Goal: Check status: Check status

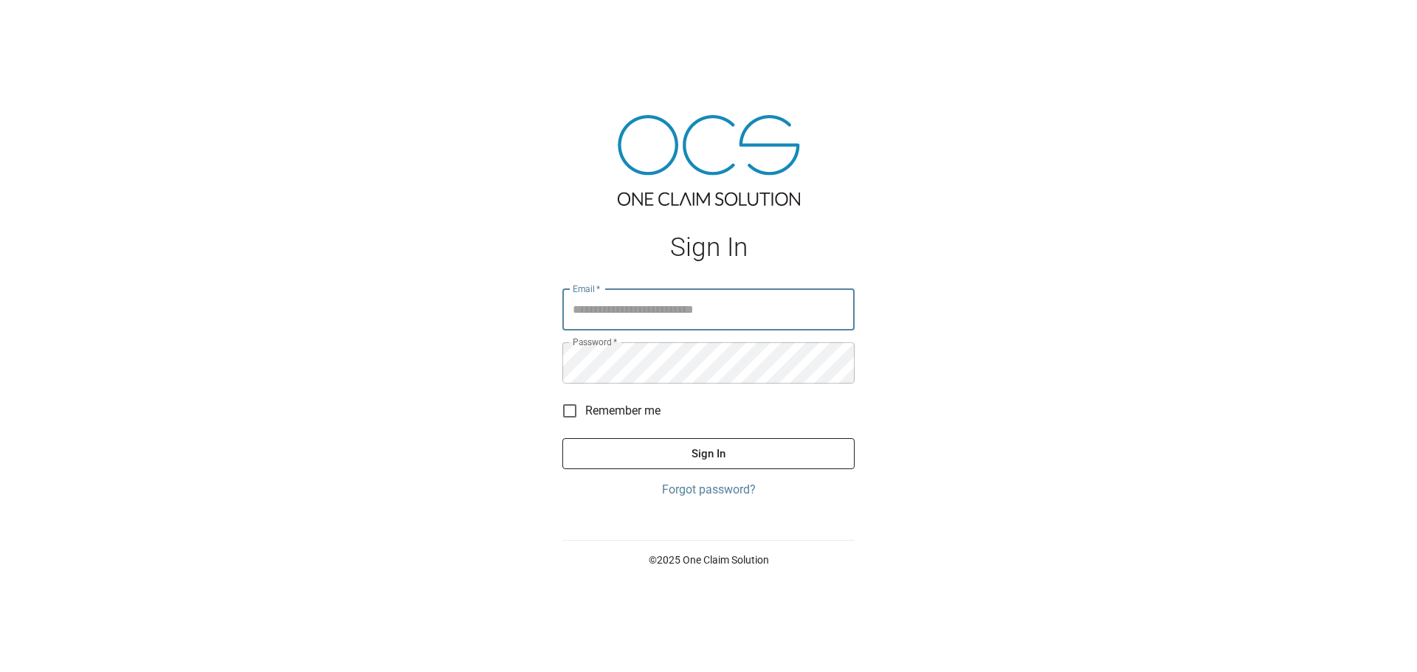
type input "**********"
click at [731, 453] on button "Sign In" at bounding box center [708, 453] width 292 height 31
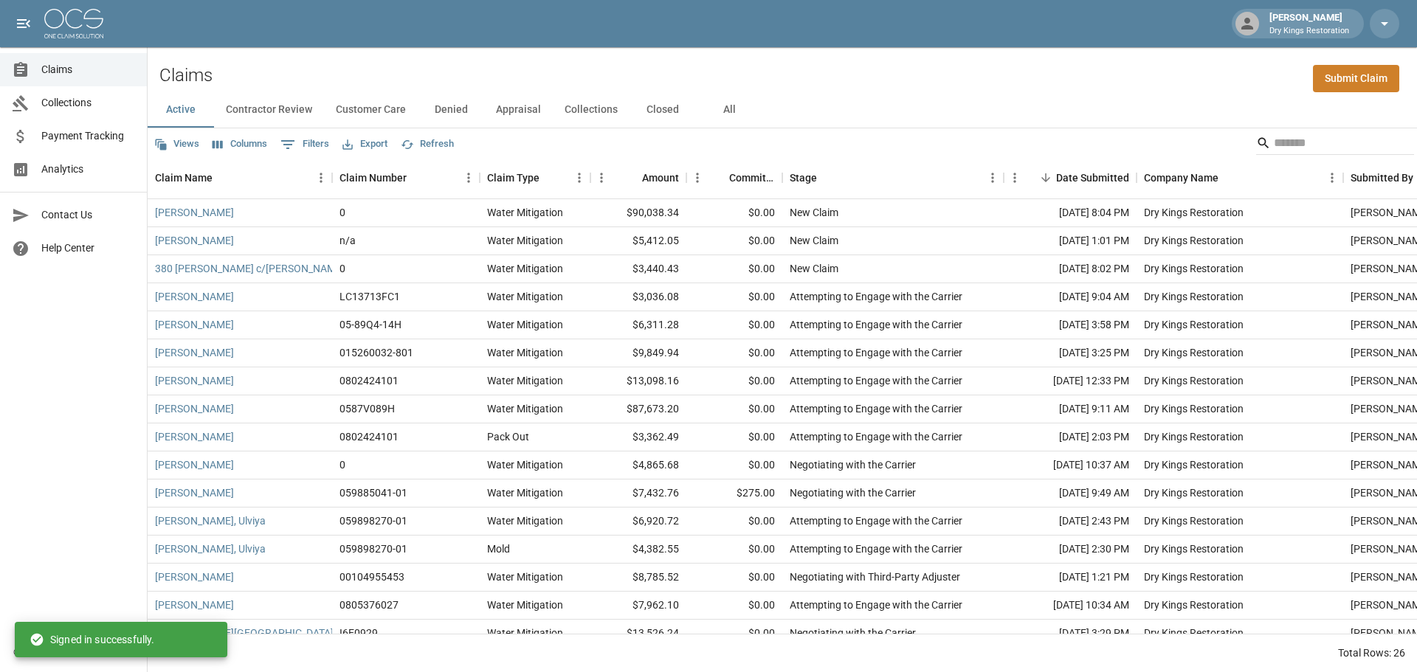
click at [272, 93] on button "Contractor Review" at bounding box center [269, 109] width 110 height 35
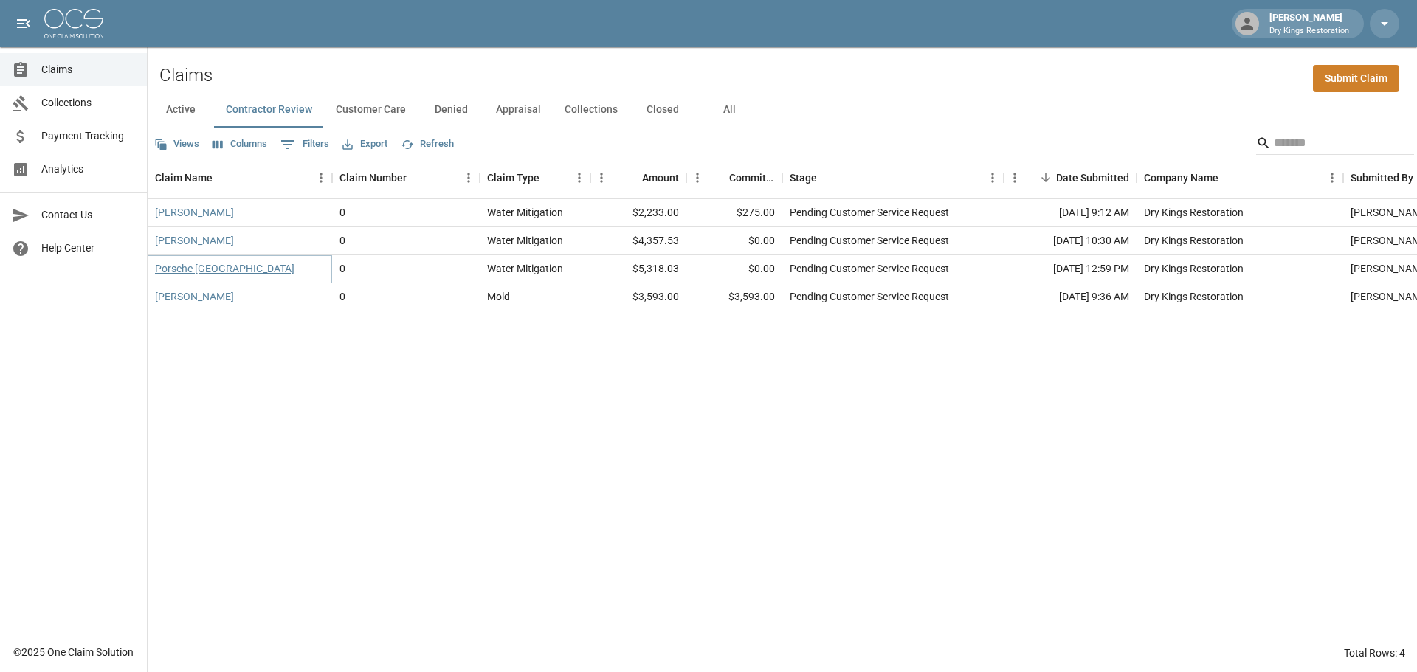
click at [208, 272] on link "Porsche [GEOGRAPHIC_DATA]" at bounding box center [224, 268] width 139 height 15
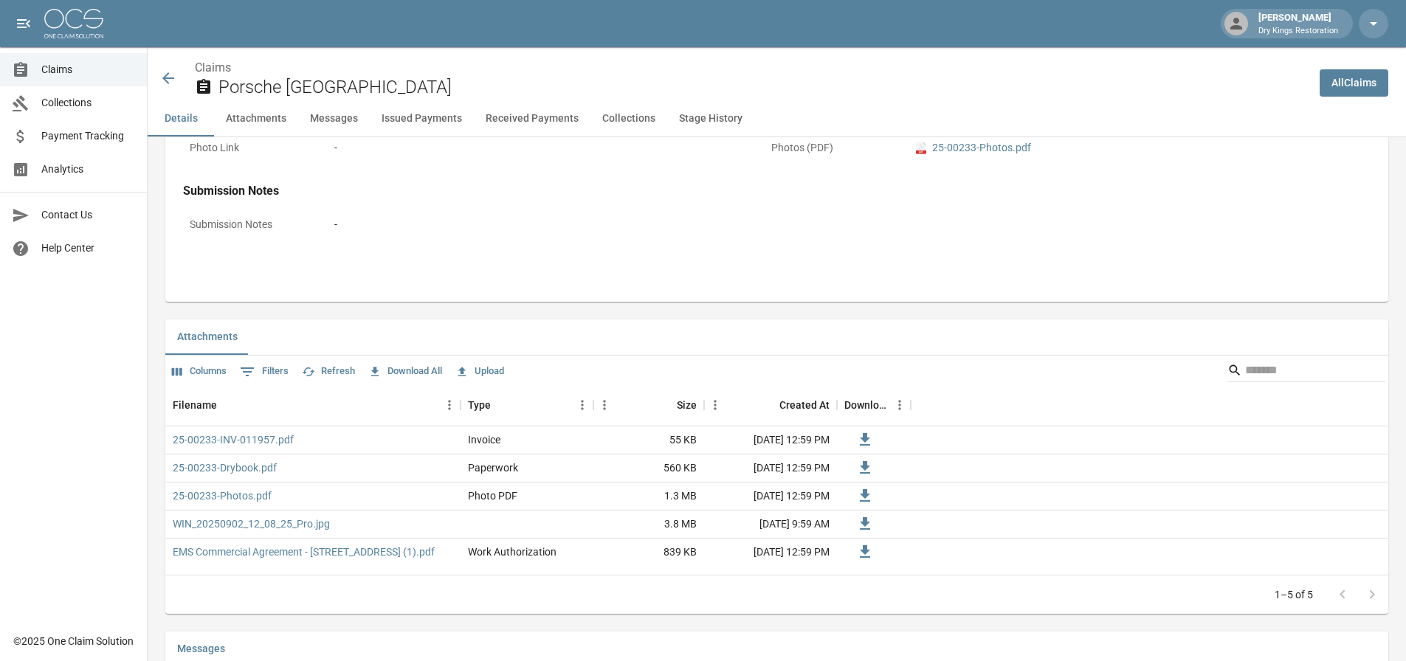
scroll to position [738, 0]
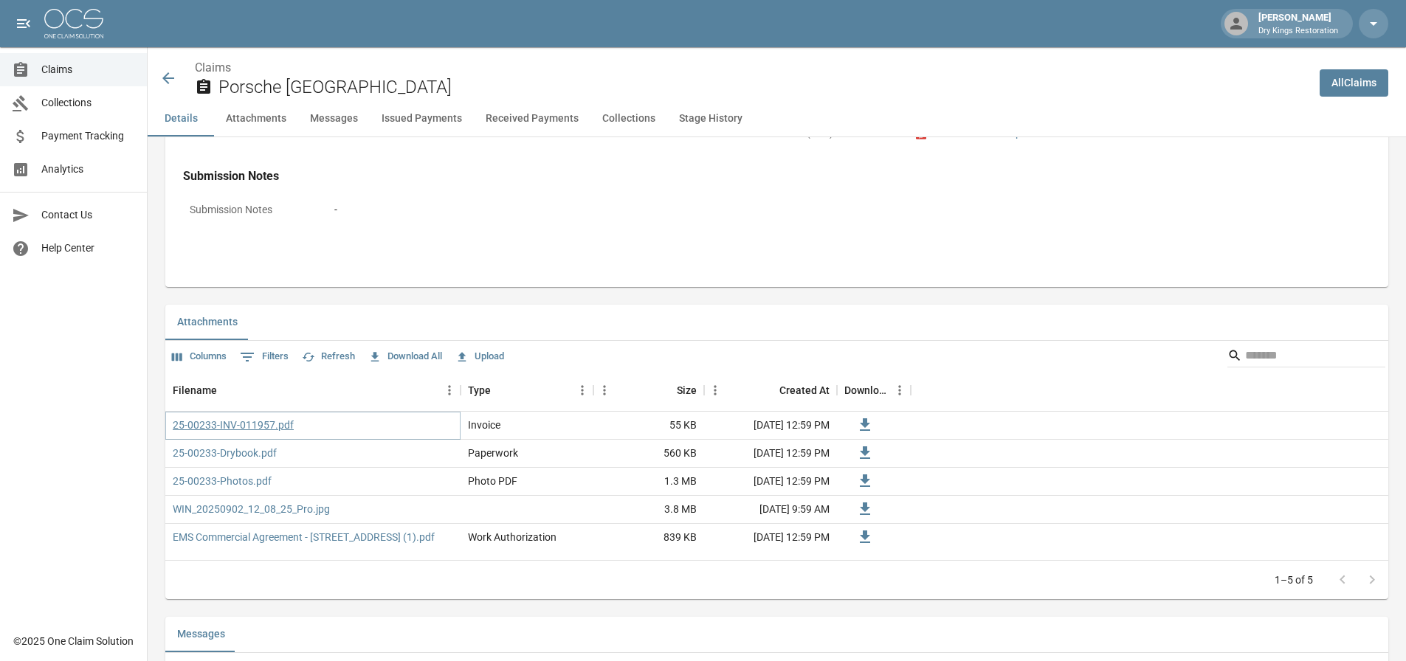
click at [241, 421] on link "25-00233-INV-011957.pdf" at bounding box center [233, 425] width 121 height 15
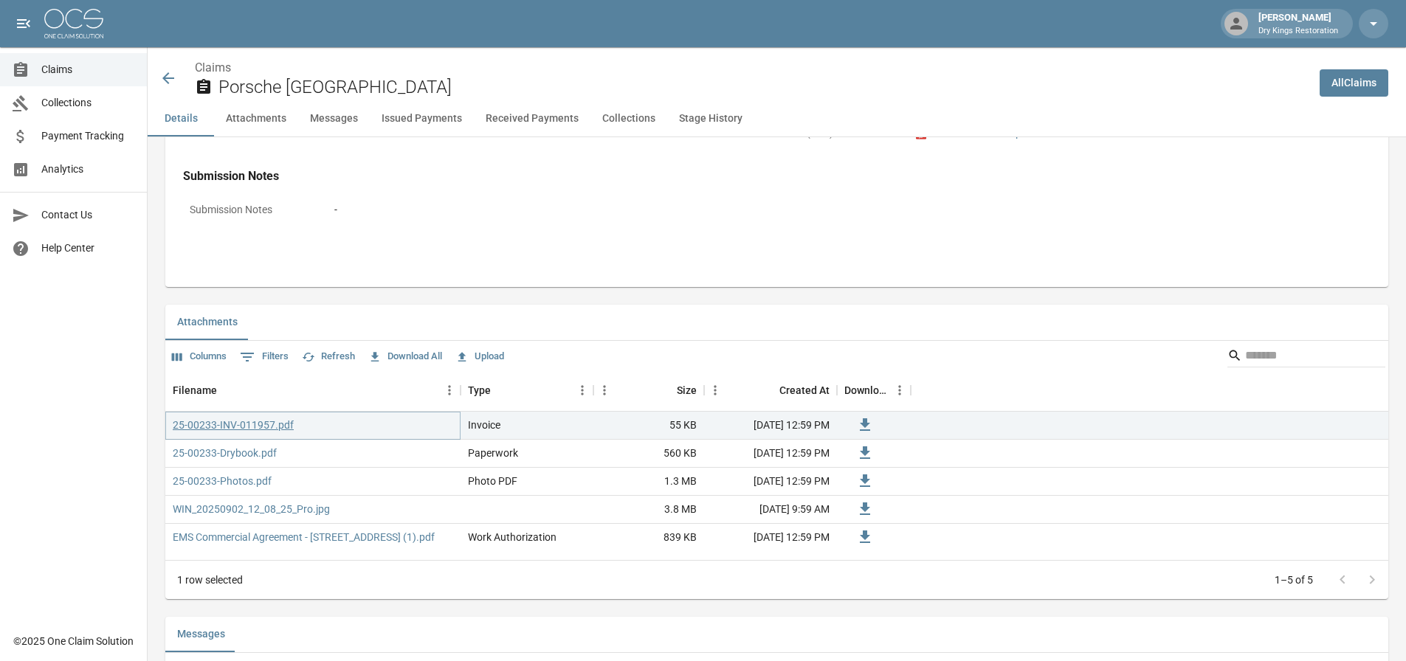
click at [263, 421] on link "25-00233-INV-011957.pdf" at bounding box center [233, 425] width 121 height 15
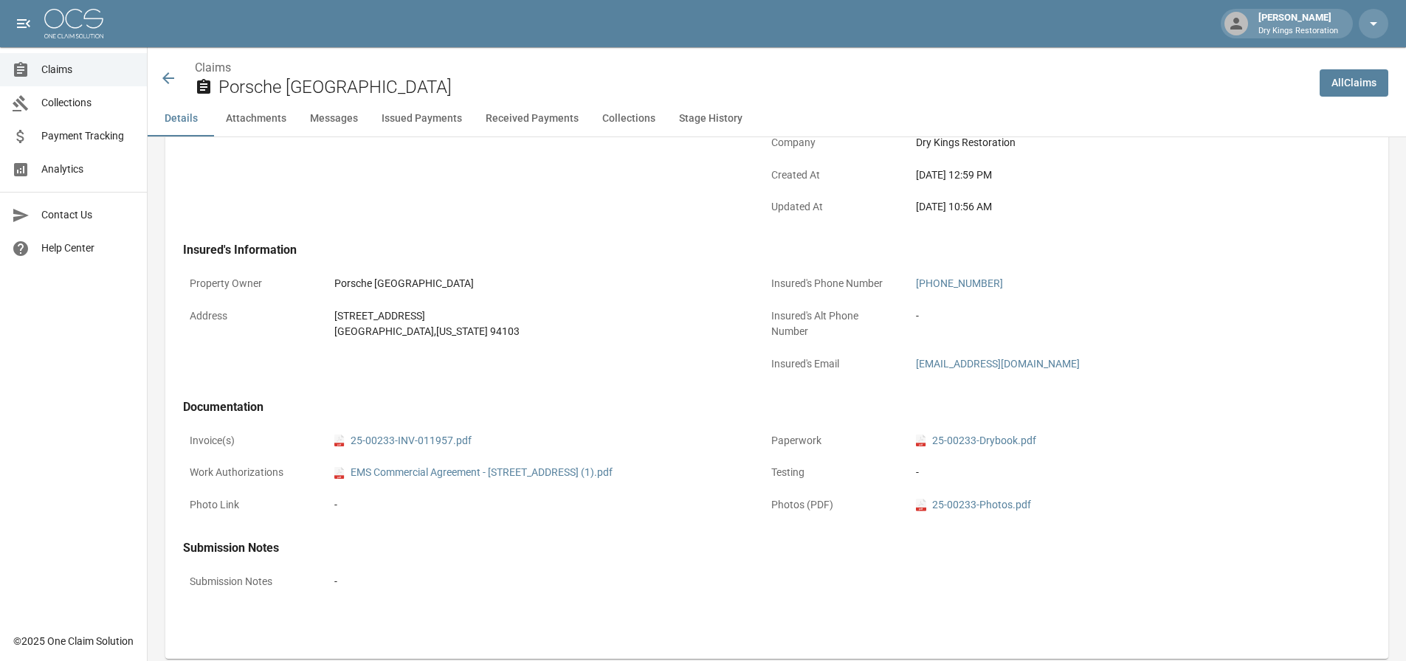
scroll to position [0, 0]
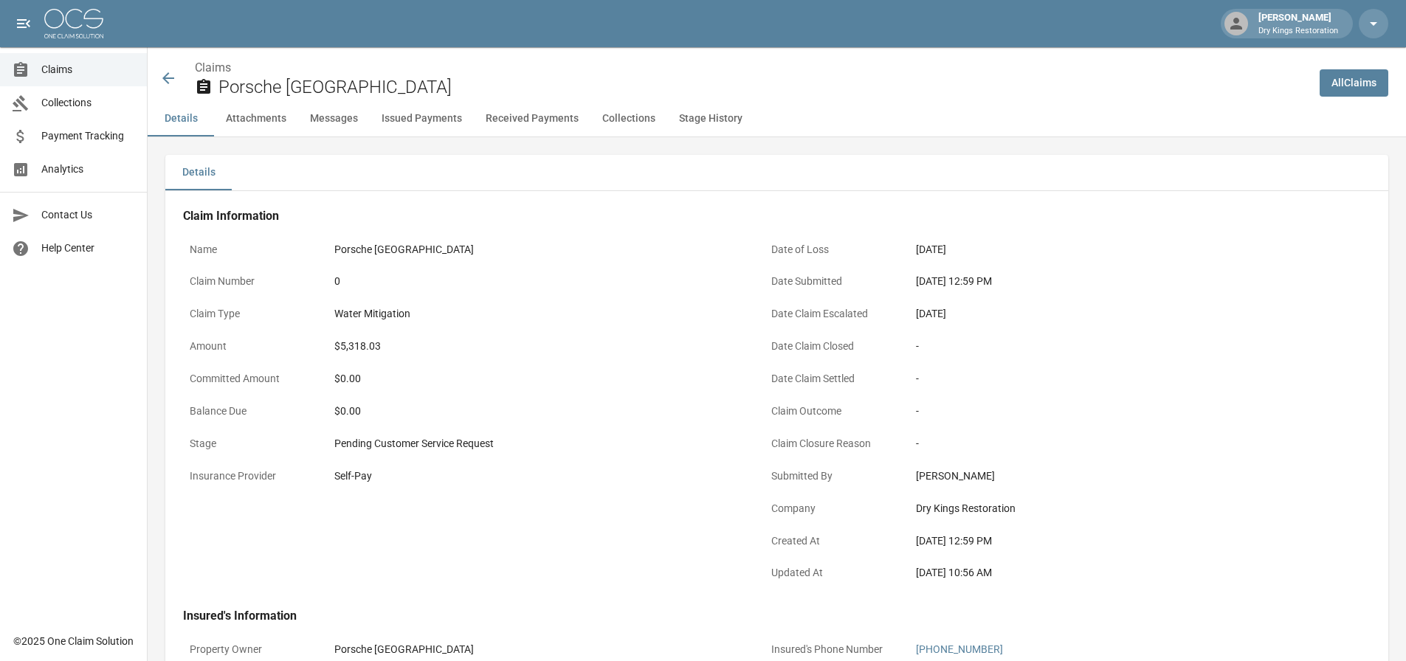
click at [162, 76] on icon at bounding box center [168, 78] width 18 height 18
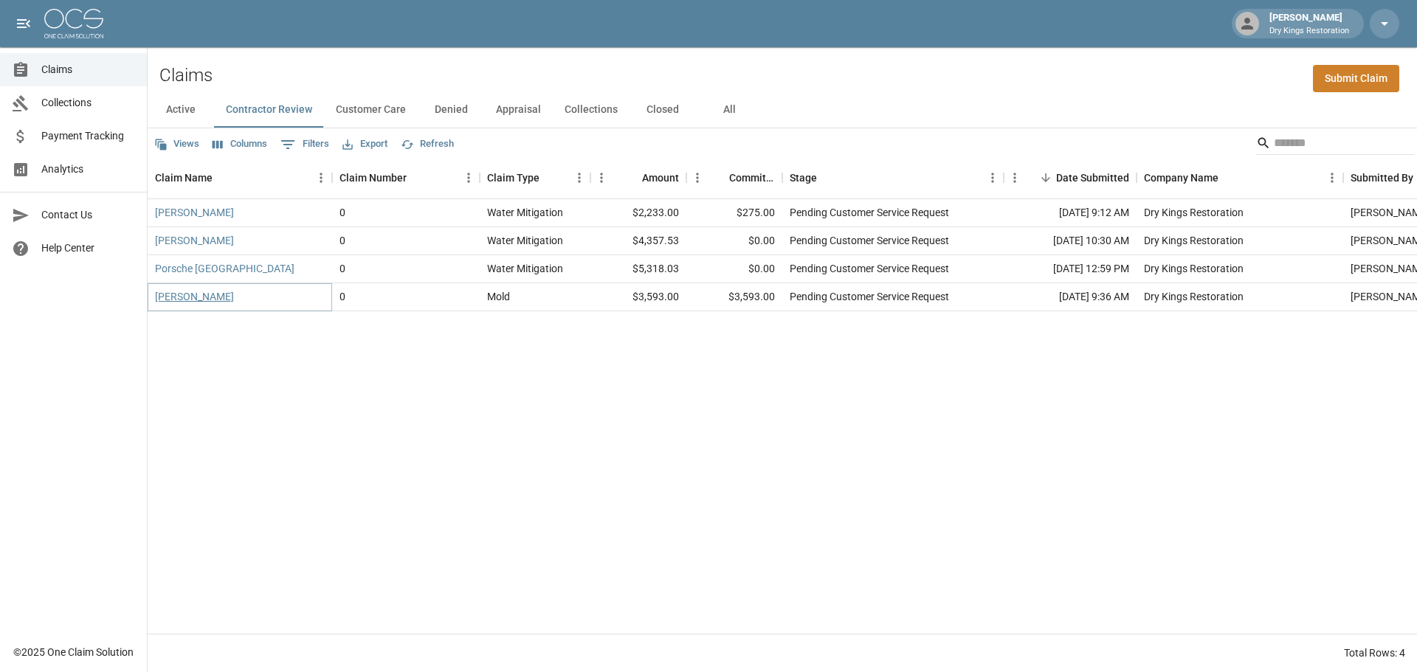
click at [200, 294] on link "[PERSON_NAME]" at bounding box center [194, 296] width 79 height 15
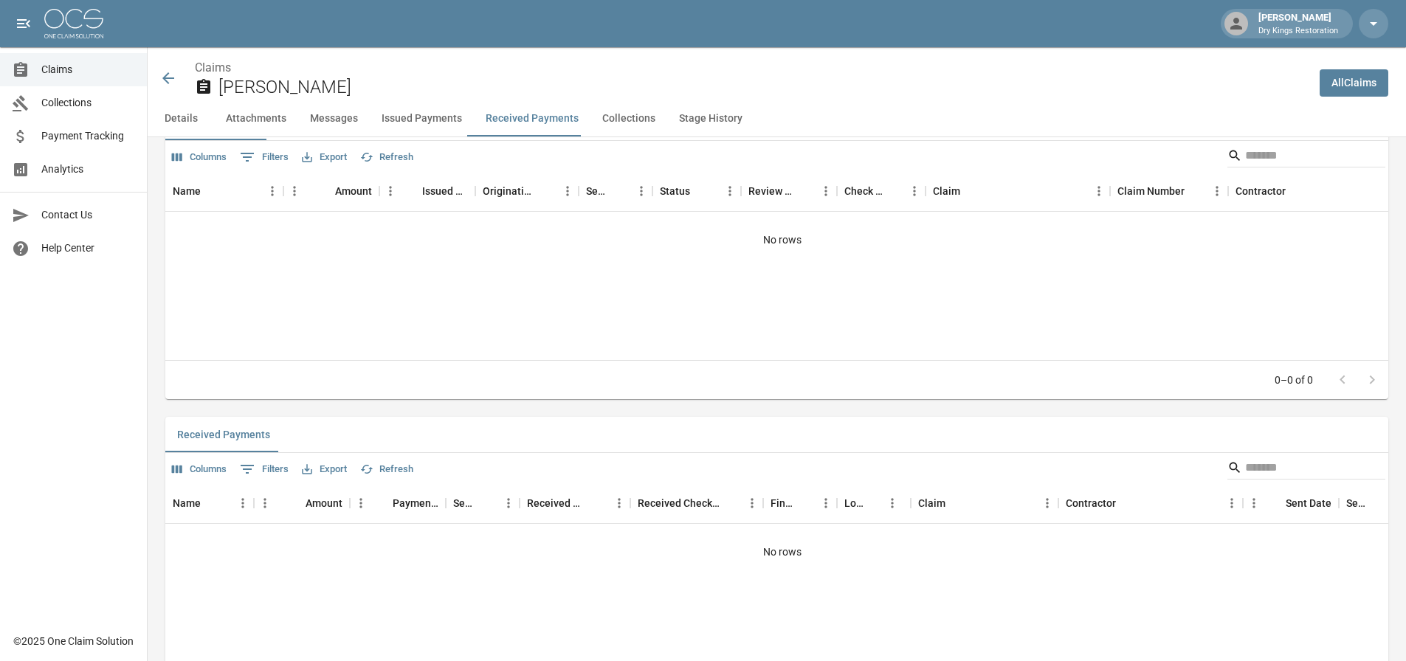
scroll to position [1919, 0]
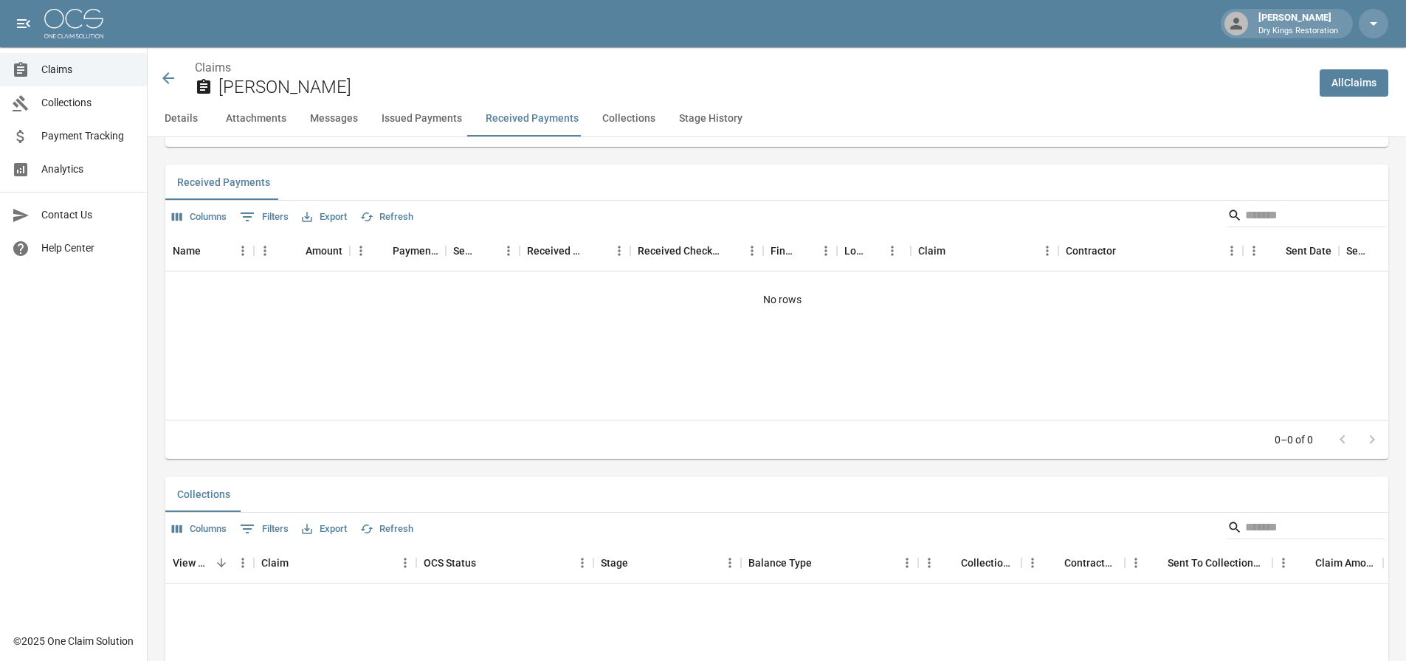
click at [172, 72] on icon at bounding box center [168, 78] width 18 height 18
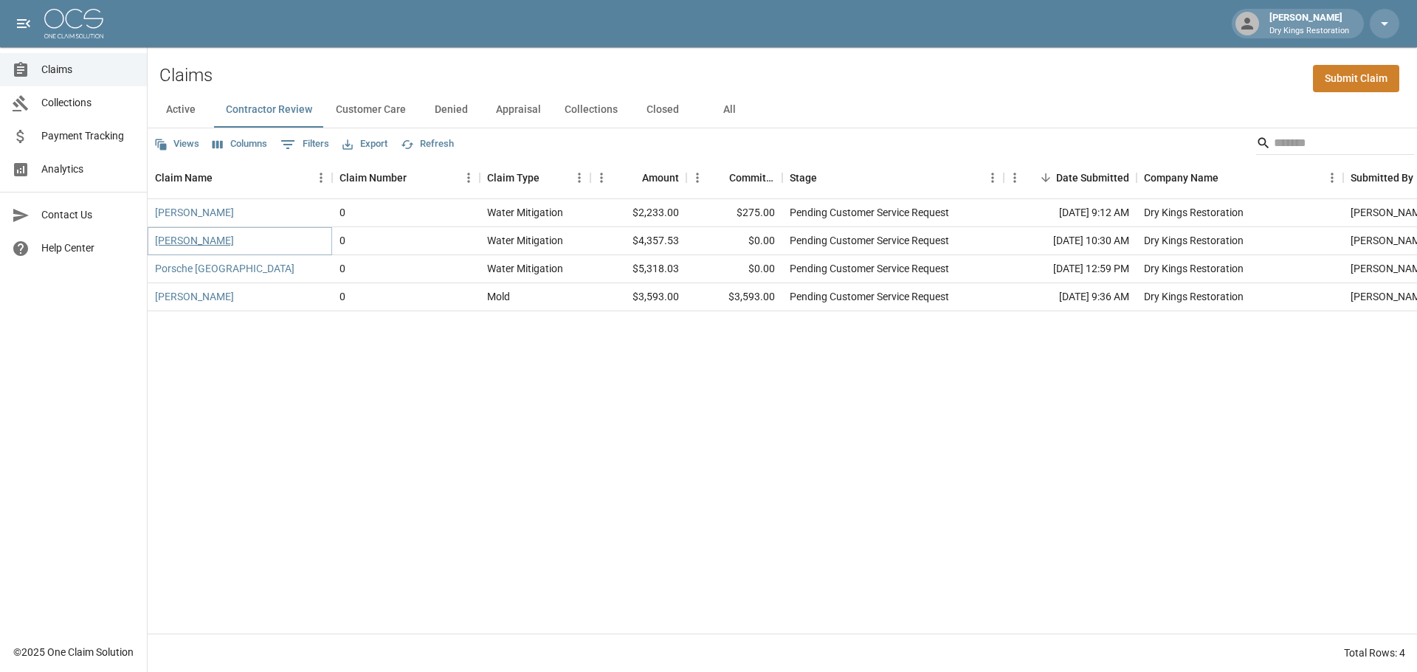
click at [201, 237] on link "[PERSON_NAME]" at bounding box center [194, 240] width 79 height 15
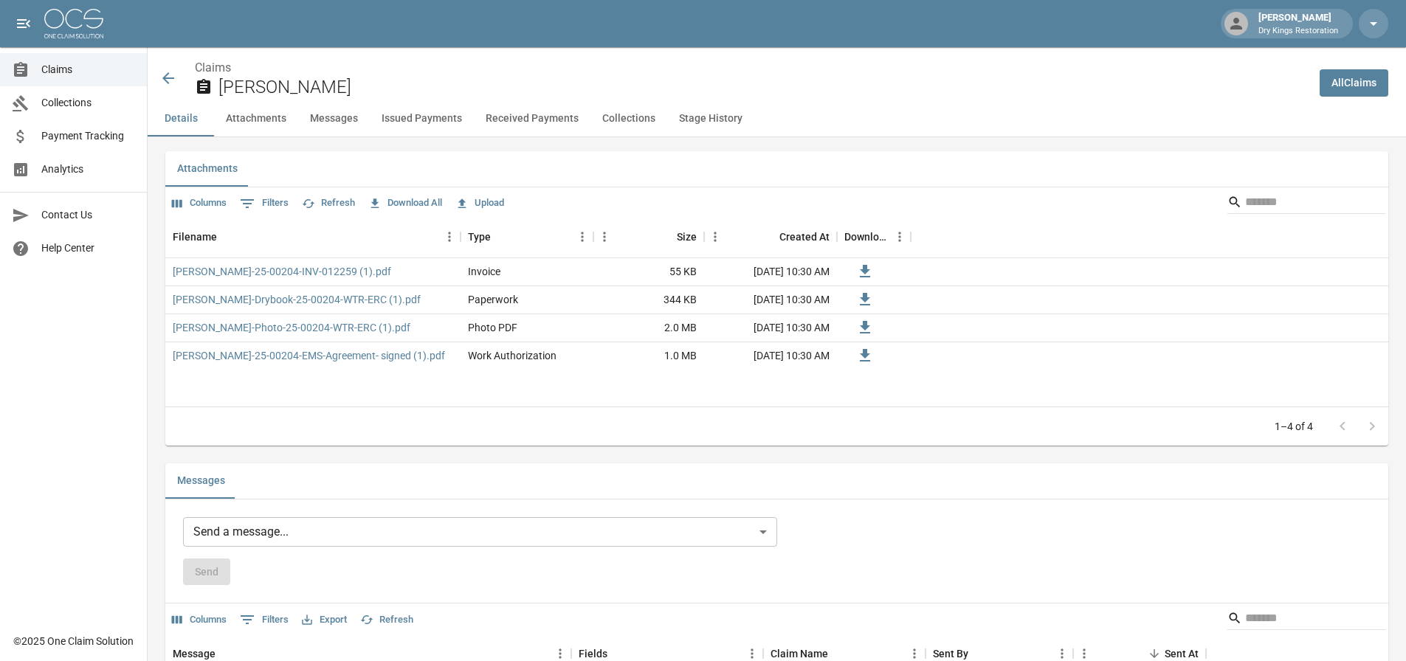
scroll to position [1033, 0]
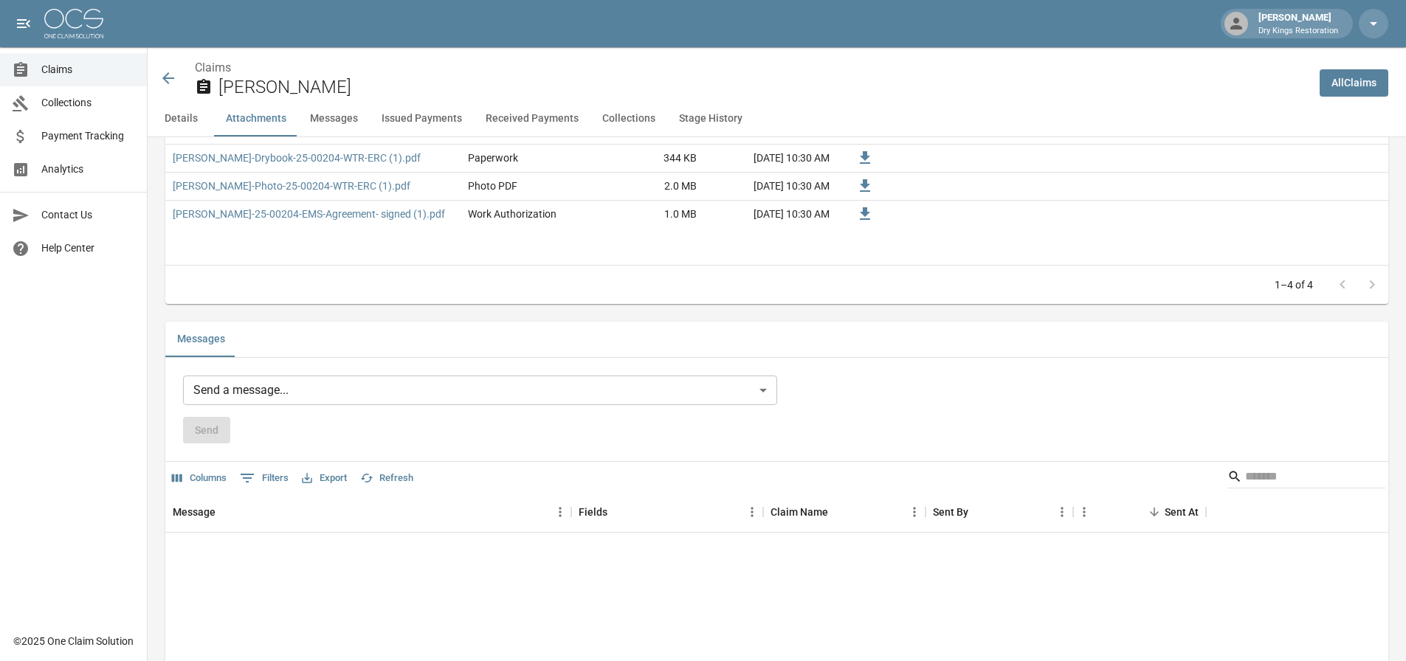
click at [173, 76] on icon at bounding box center [168, 78] width 18 height 18
